Goal: Find specific page/section: Find specific page/section

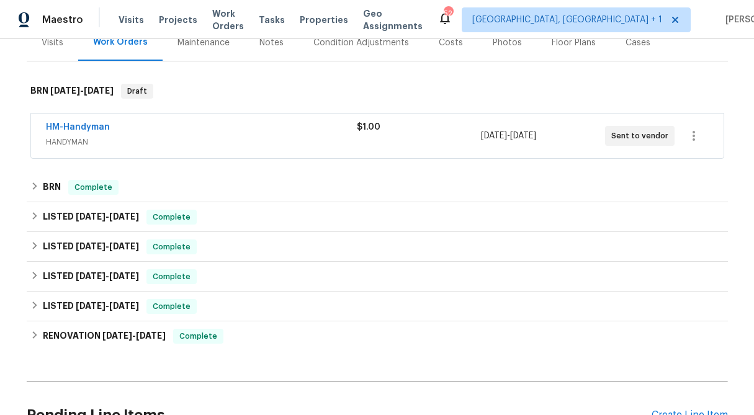
scroll to position [171, 0]
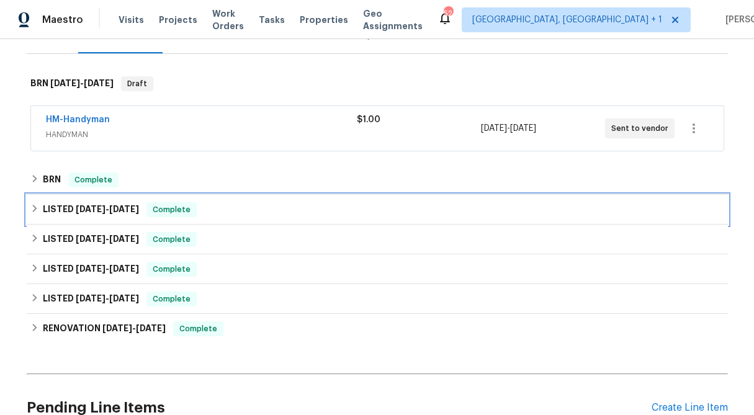
click at [31, 207] on icon at bounding box center [34, 208] width 9 height 9
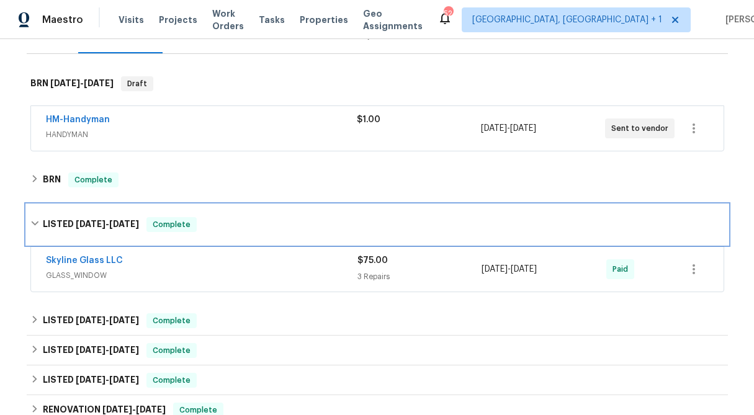
click at [31, 207] on div "LISTED [DATE] - [DATE] Complete" at bounding box center [377, 225] width 701 height 40
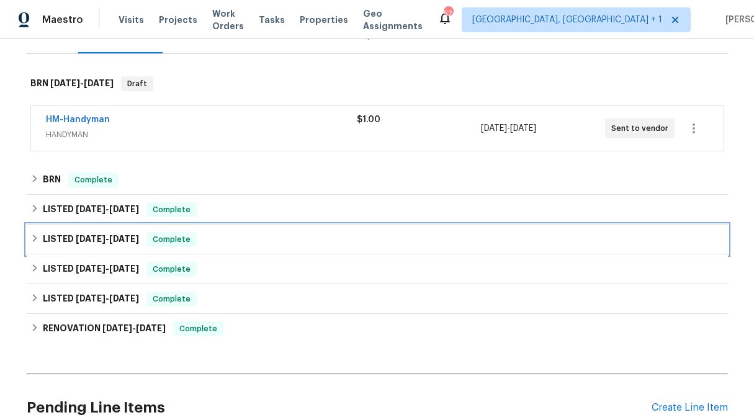
click at [34, 238] on icon at bounding box center [34, 238] width 9 height 9
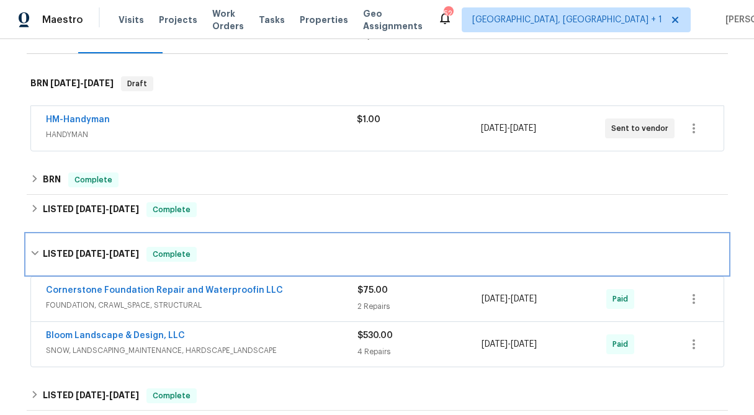
click at [34, 238] on div "LISTED [DATE] - [DATE] Complete" at bounding box center [377, 254] width 701 height 40
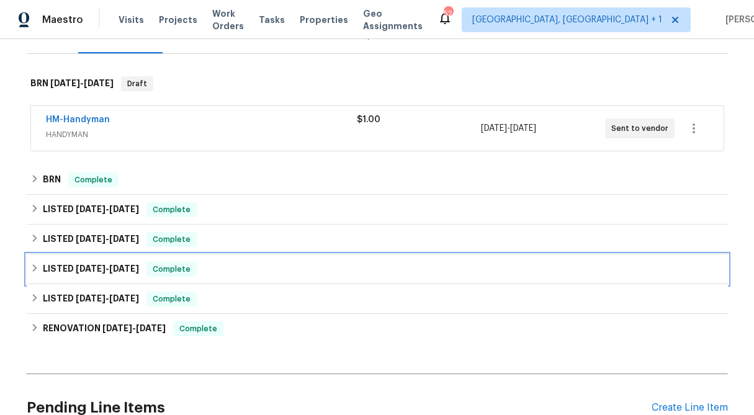
click at [33, 267] on icon at bounding box center [34, 268] width 9 height 9
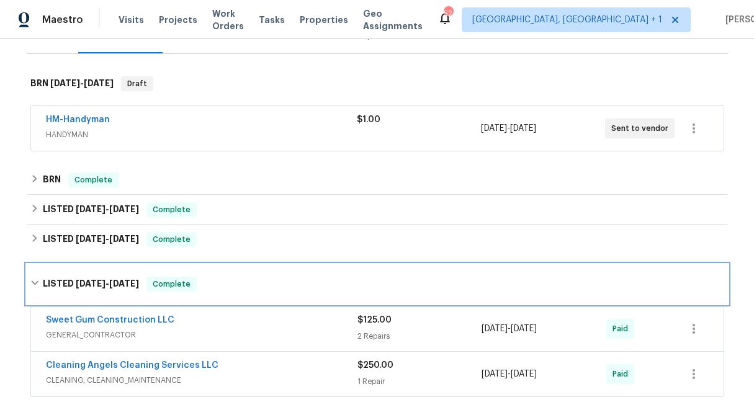
click at [33, 267] on div "LISTED [DATE] - [DATE] Complete" at bounding box center [377, 284] width 701 height 40
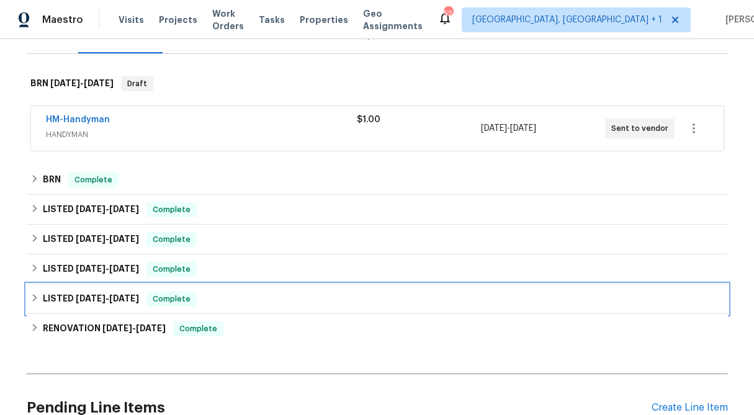
click at [34, 305] on div "LISTED [DATE] - [DATE] Complete" at bounding box center [376, 298] width 693 height 15
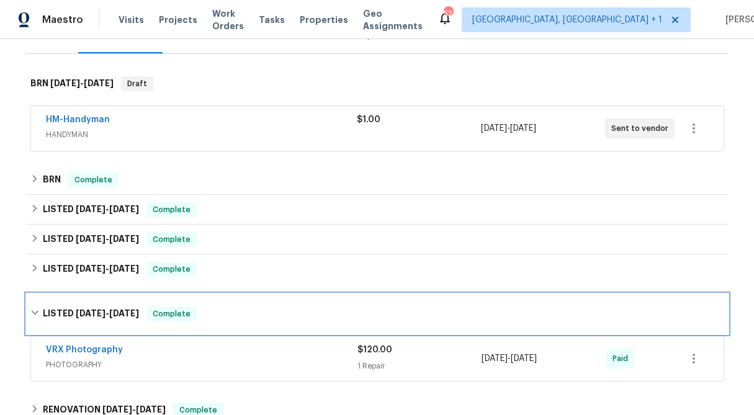
click at [34, 305] on div "LISTED [DATE] - [DATE] Complete" at bounding box center [377, 314] width 701 height 40
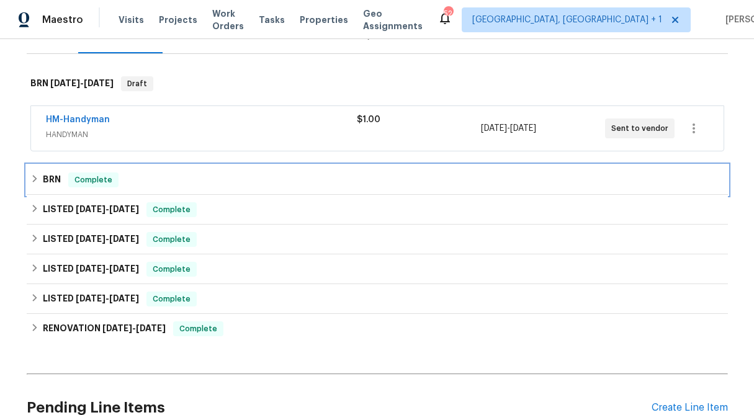
click at [34, 181] on icon at bounding box center [34, 178] width 9 height 9
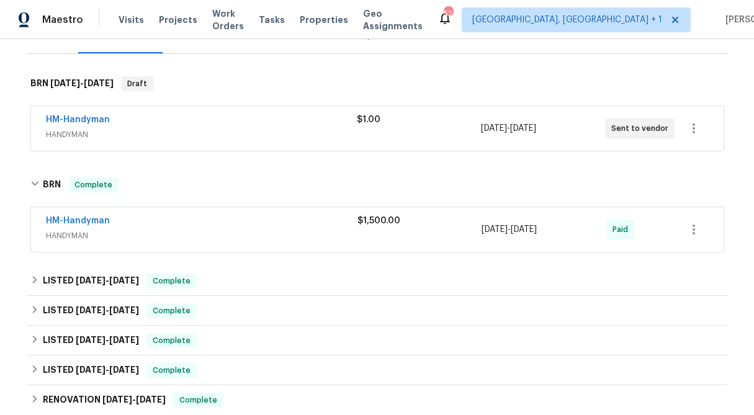
click at [385, 223] on span "$1,500.00" at bounding box center [378, 220] width 43 height 9
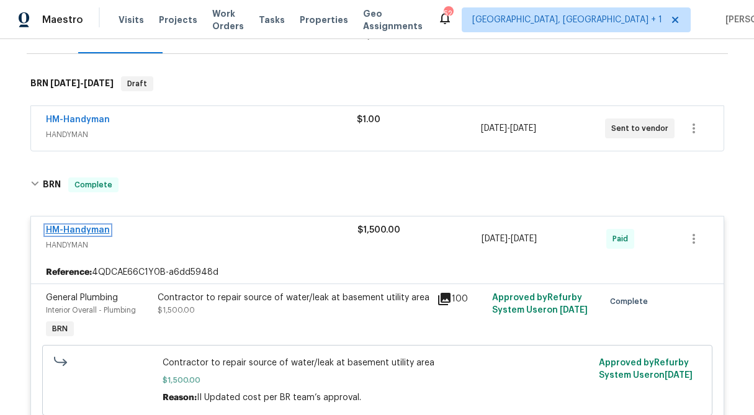
click at [96, 228] on link "HM-Handyman" at bounding box center [78, 230] width 64 height 9
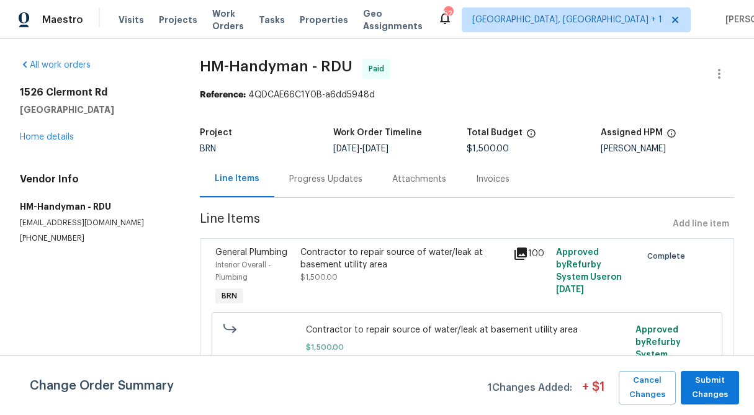
click at [315, 190] on div "Progress Updates" at bounding box center [325, 179] width 103 height 37
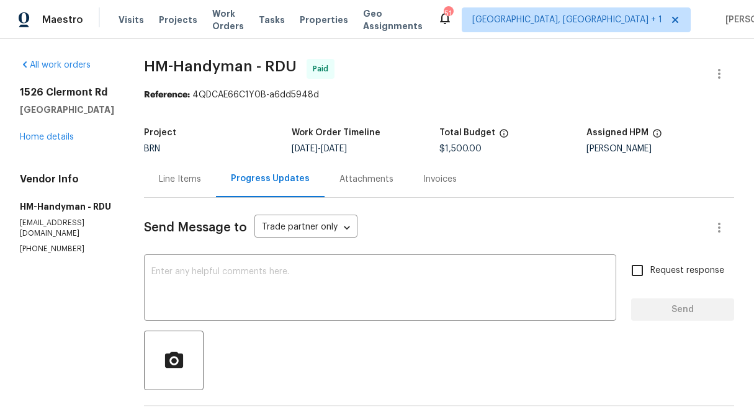
click at [201, 179] on div "Line Items" at bounding box center [180, 179] width 42 height 12
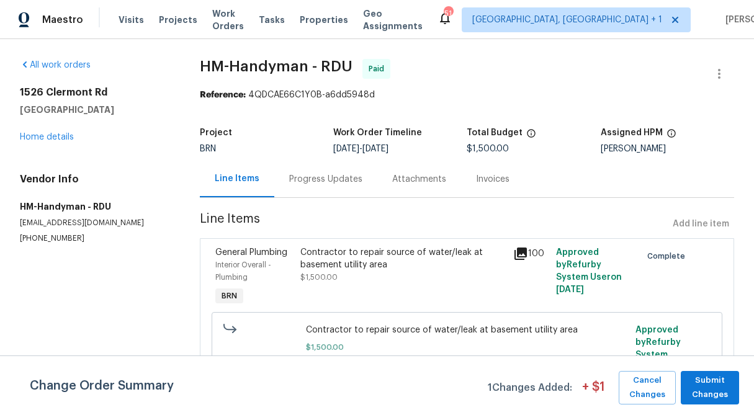
scroll to position [17, 0]
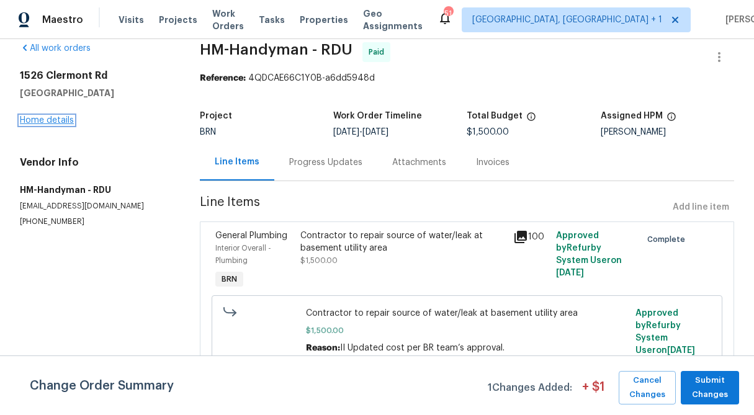
click at [65, 118] on link "Home details" at bounding box center [47, 120] width 54 height 9
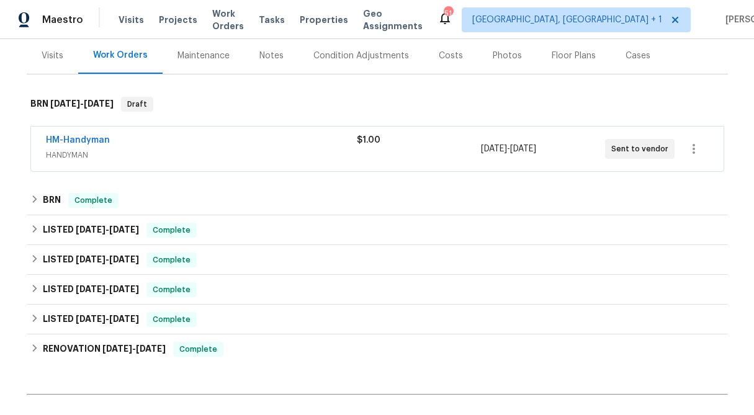
scroll to position [155, 0]
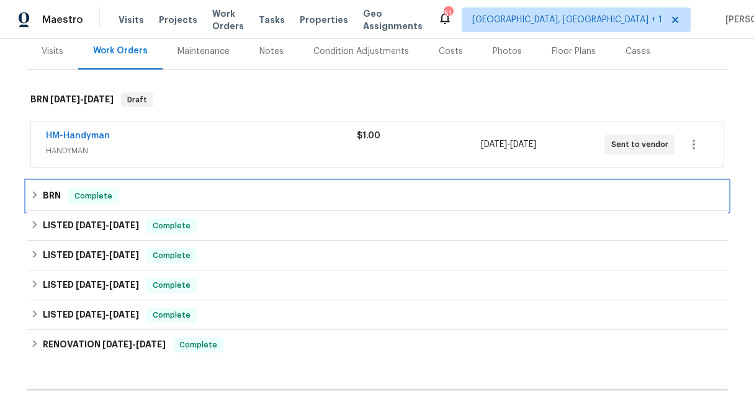
click at [28, 195] on div "BRN Complete" at bounding box center [377, 196] width 701 height 30
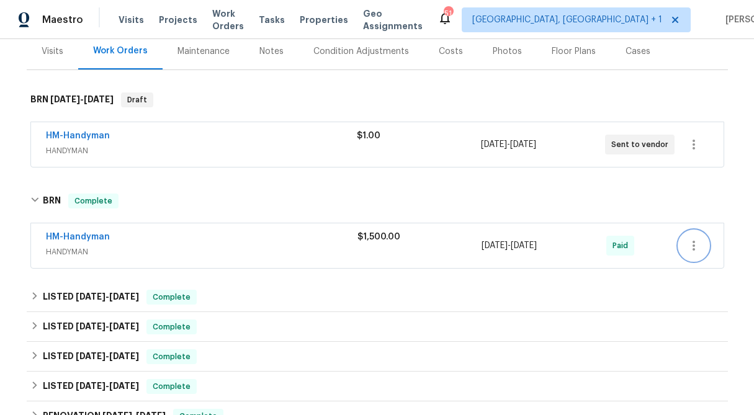
click at [695, 242] on icon "button" at bounding box center [693, 245] width 15 height 15
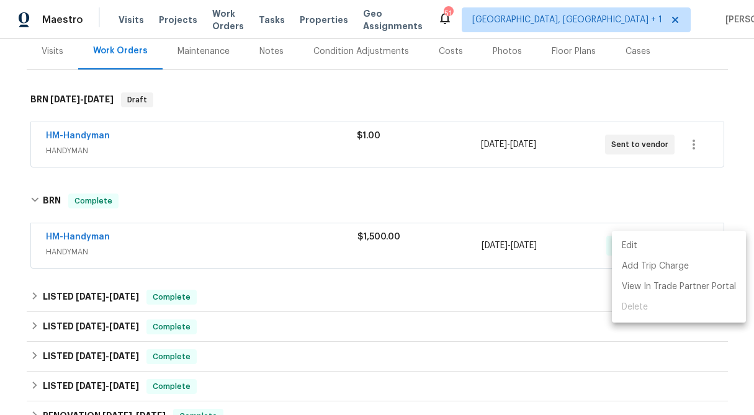
click at [695, 242] on li "Edit" at bounding box center [679, 246] width 134 height 20
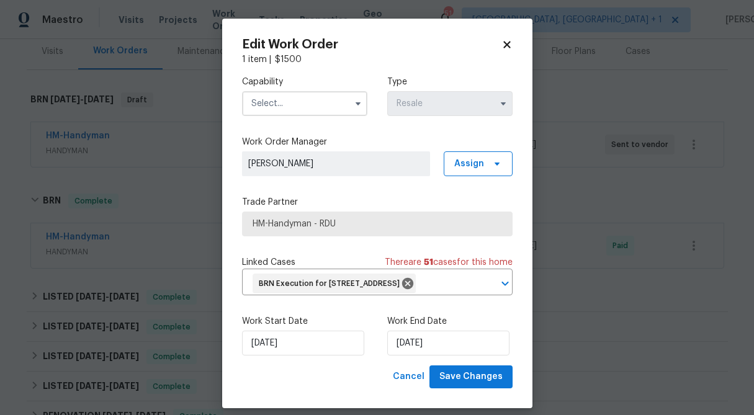
click at [501, 44] on icon at bounding box center [506, 44] width 11 height 11
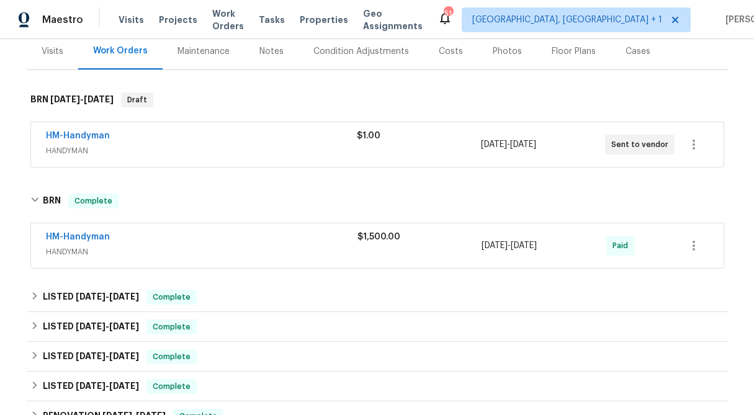
click at [375, 243] on div "$1,500.00" at bounding box center [419, 246] width 125 height 30
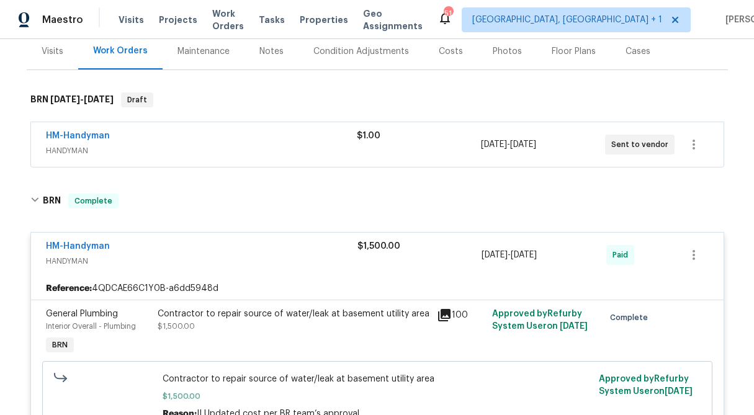
click at [375, 250] on span "$1,500.00" at bounding box center [378, 246] width 43 height 9
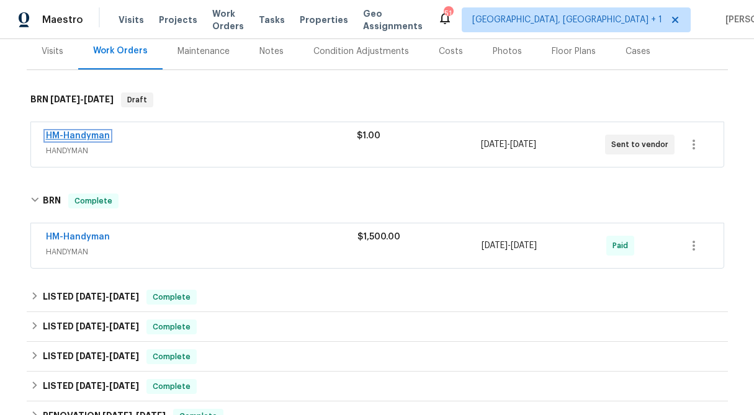
click at [100, 134] on link "HM-Handyman" at bounding box center [78, 135] width 64 height 9
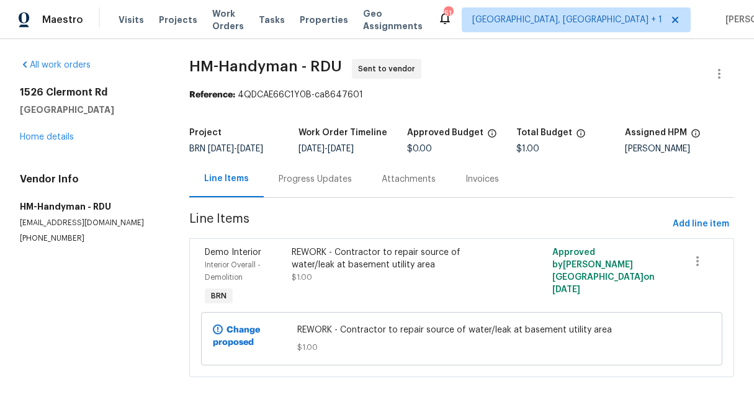
click at [338, 185] on div "Progress Updates" at bounding box center [314, 179] width 73 height 12
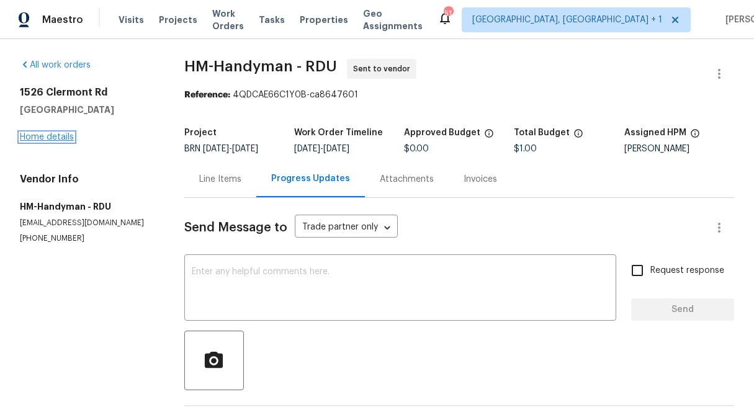
click at [56, 133] on link "Home details" at bounding box center [47, 137] width 54 height 9
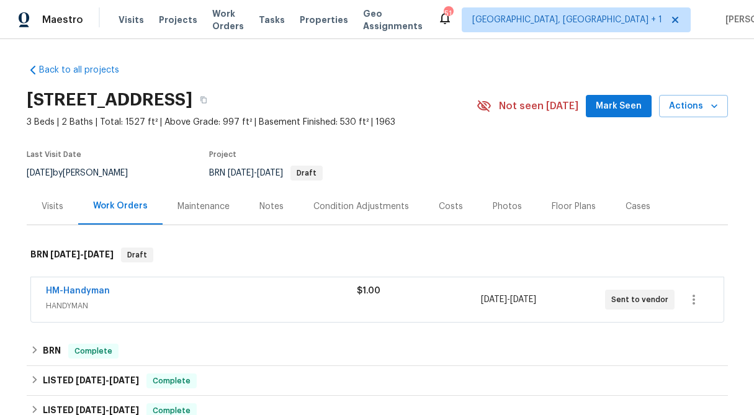
click at [365, 305] on div "$1.00" at bounding box center [419, 300] width 124 height 30
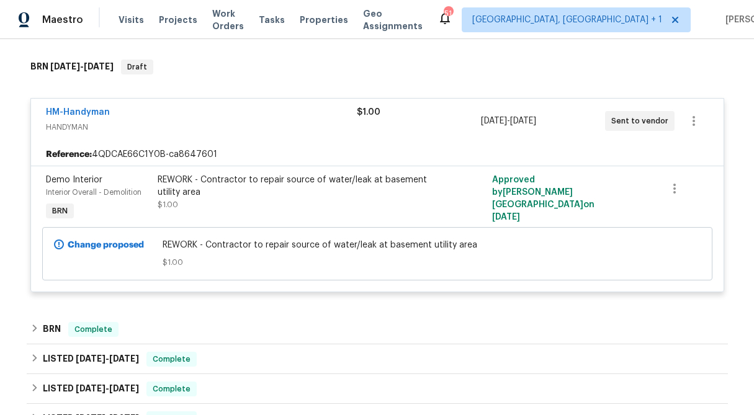
scroll to position [189, 0]
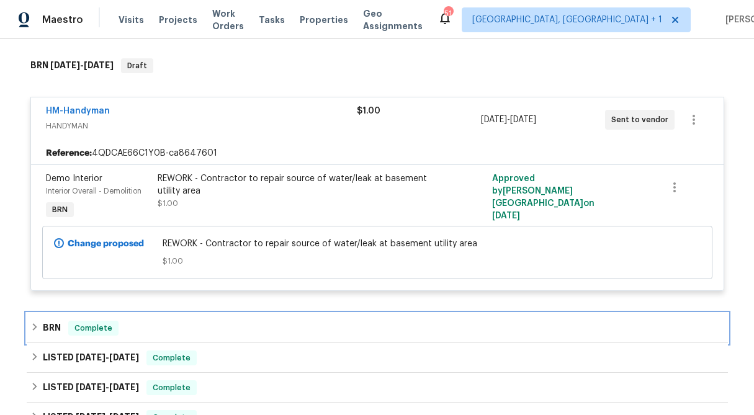
click at [32, 325] on icon at bounding box center [34, 326] width 9 height 9
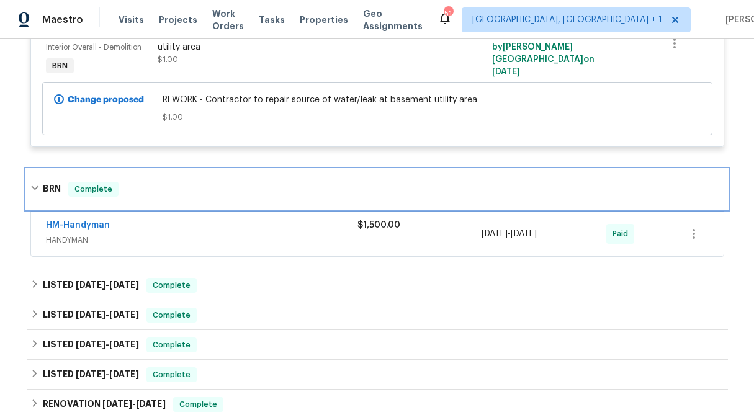
scroll to position [336, 0]
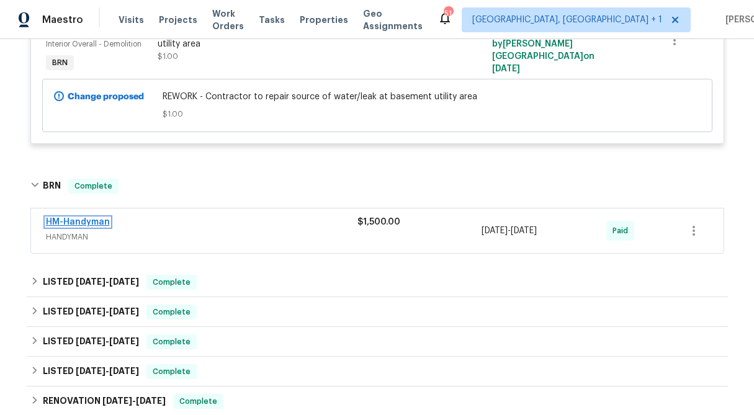
click at [90, 219] on link "HM-Handyman" at bounding box center [78, 222] width 64 height 9
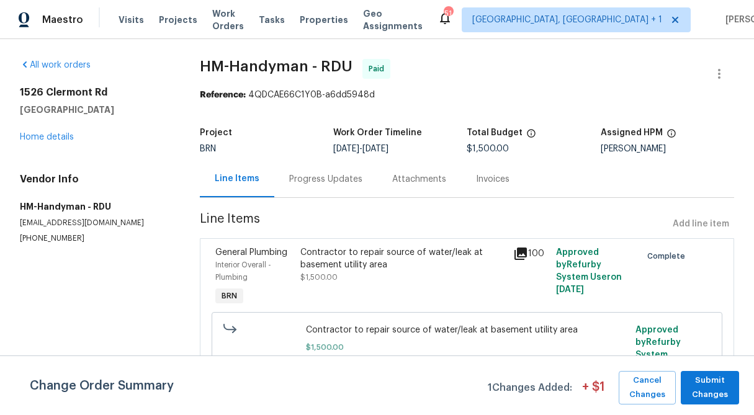
click at [337, 185] on div "Progress Updates" at bounding box center [325, 179] width 73 height 12
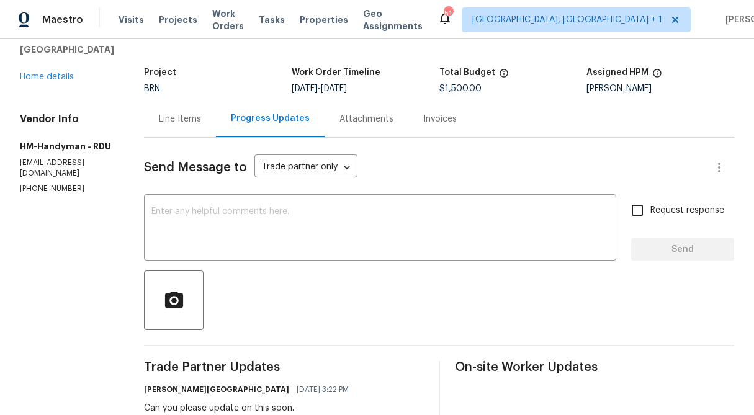
scroll to position [23, 0]
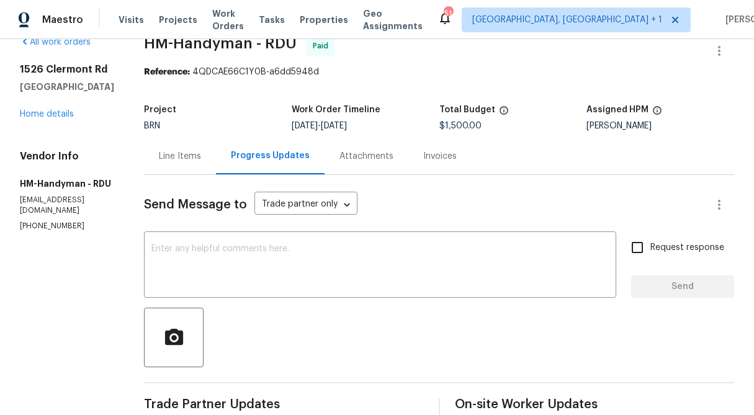
click at [197, 156] on div "Line Items" at bounding box center [180, 156] width 42 height 12
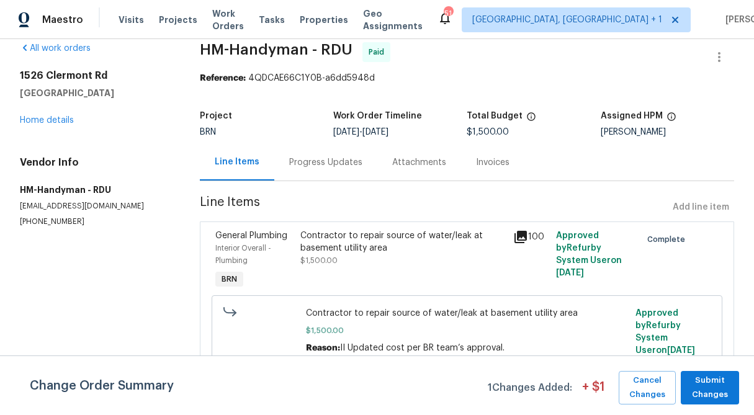
click at [55, 125] on div "[STREET_ADDRESS] Home details" at bounding box center [95, 97] width 150 height 57
click at [35, 117] on link "Home details" at bounding box center [47, 120] width 54 height 9
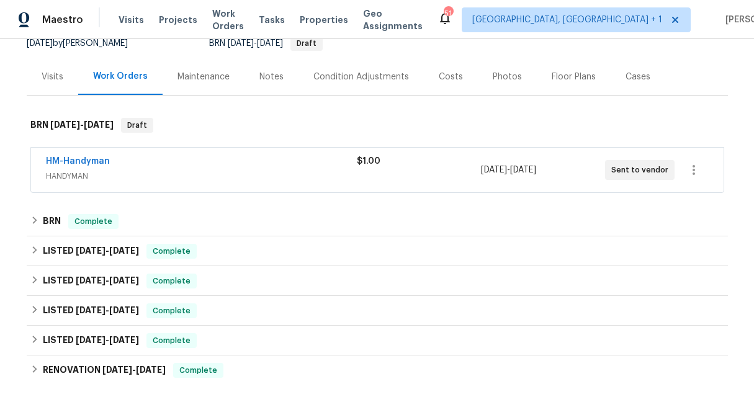
scroll to position [130, 0]
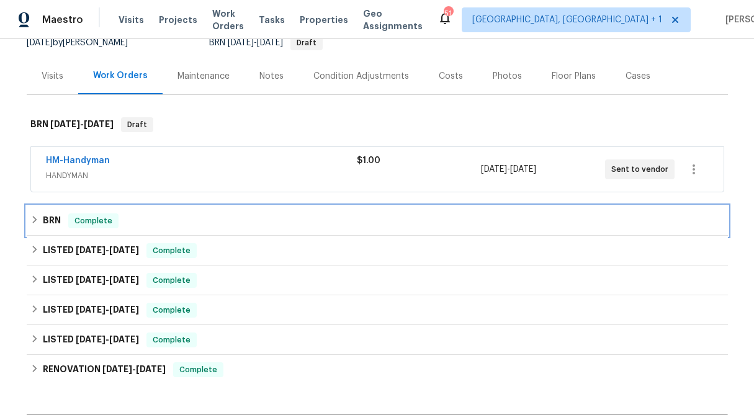
click at [37, 218] on icon at bounding box center [34, 219] width 9 height 9
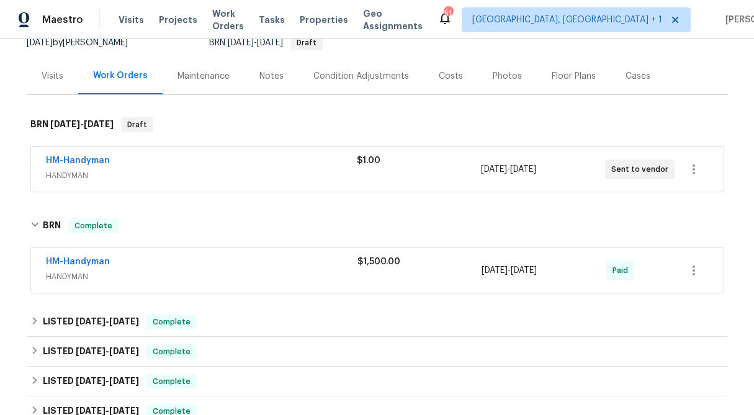
click at [396, 264] on span "$1,500.00" at bounding box center [378, 261] width 43 height 9
